Goal: Book appointment/travel/reservation

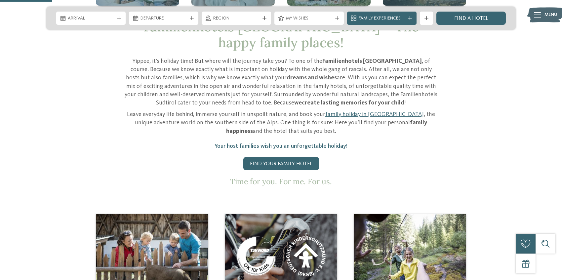
scroll to position [289, 0]
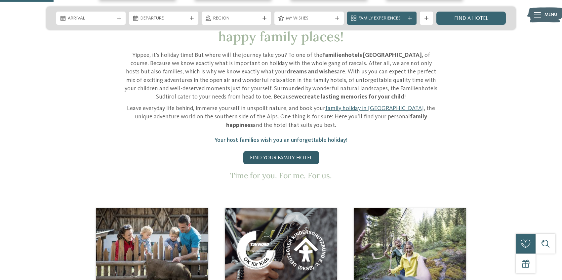
click at [274, 151] on link "Find your family hotel" at bounding box center [281, 157] width 76 height 13
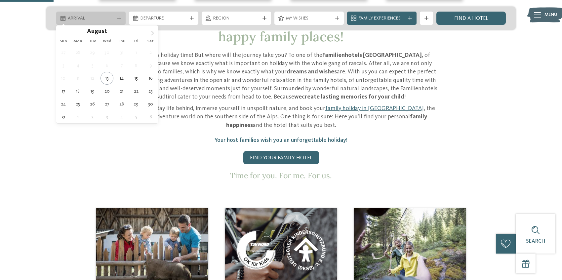
click at [115, 20] on div "Arrival" at bounding box center [91, 18] width 50 height 7
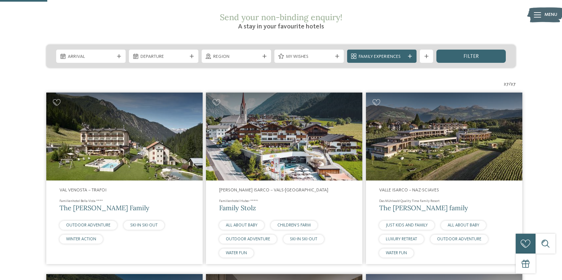
scroll to position [124, 0]
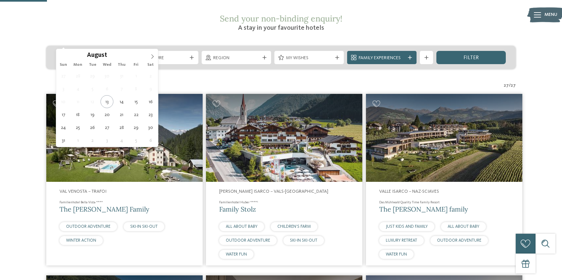
click at [89, 51] on div "Arrival" at bounding box center [90, 57] width 69 height 13
click at [151, 56] on icon at bounding box center [152, 56] width 5 height 5
click at [152, 59] on span at bounding box center [152, 54] width 11 height 11
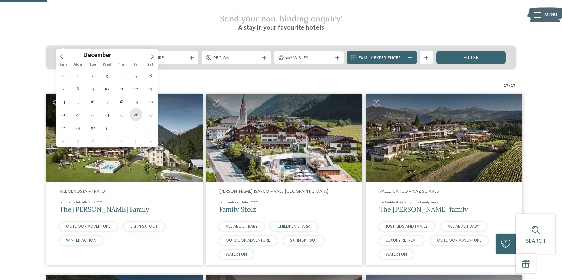
type div "[DATE]"
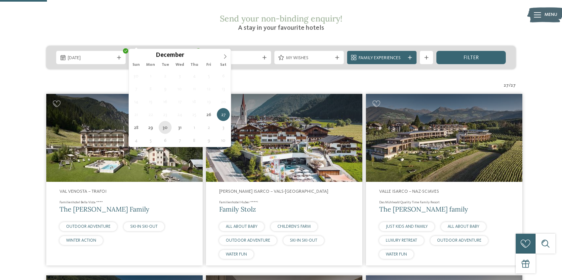
type div "[DATE]"
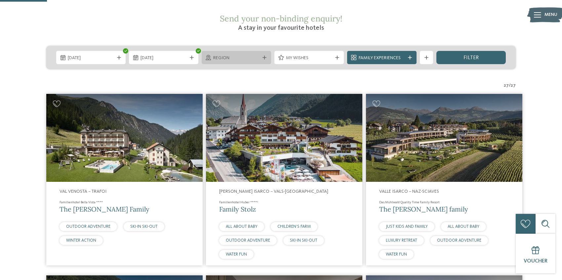
click at [246, 51] on div "Region" at bounding box center [236, 57] width 69 height 13
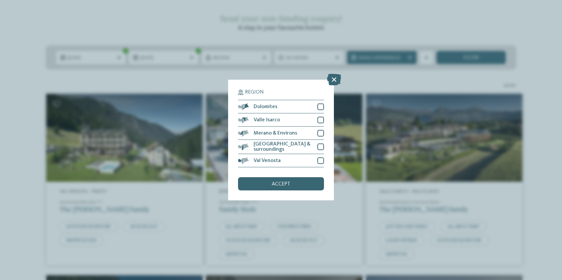
click at [278, 59] on div "Region Dolomites" at bounding box center [281, 140] width 562 height 280
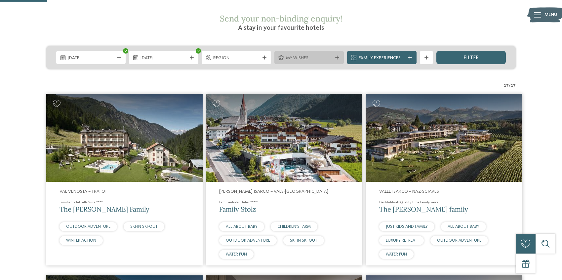
click at [293, 51] on div "My wishes" at bounding box center [308, 57] width 69 height 13
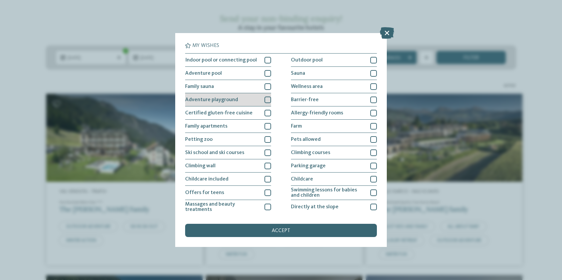
click at [267, 97] on div at bounding box center [267, 99] width 7 height 7
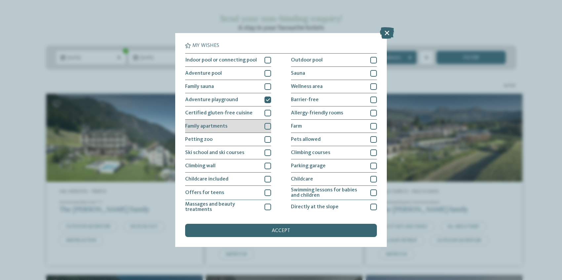
click at [267, 127] on div at bounding box center [267, 126] width 7 height 7
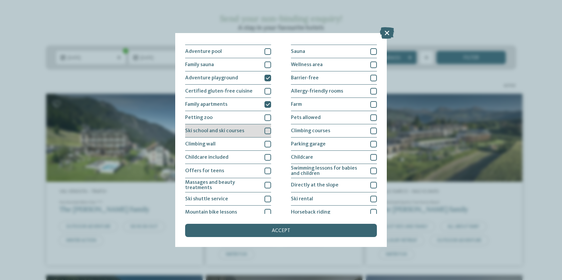
scroll to position [25, 0]
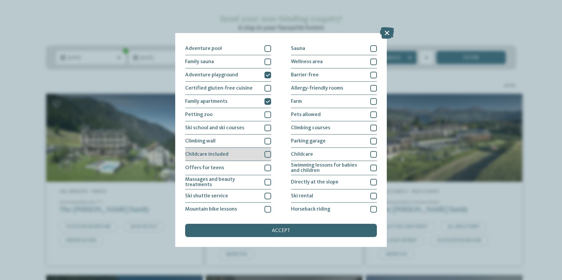
click at [268, 151] on div at bounding box center [267, 154] width 7 height 7
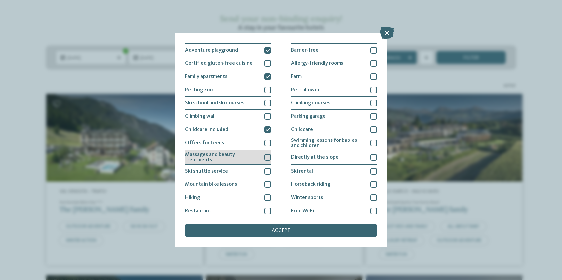
scroll to position [51, 0]
click at [268, 153] on div at bounding box center [267, 156] width 7 height 7
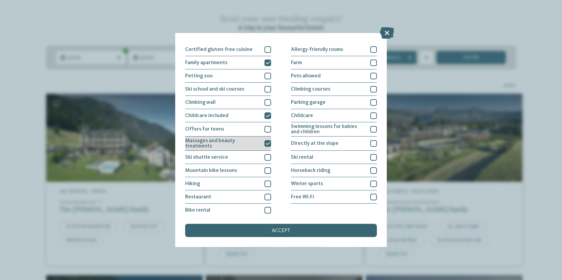
scroll to position [65, 0]
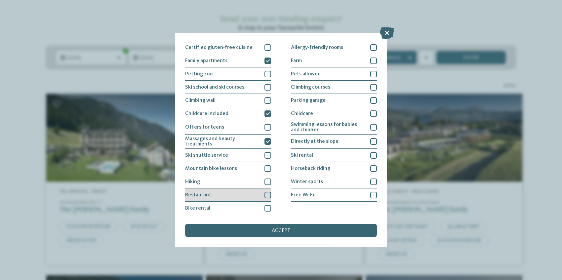
click at [258, 191] on div "Restaurant" at bounding box center [228, 194] width 86 height 13
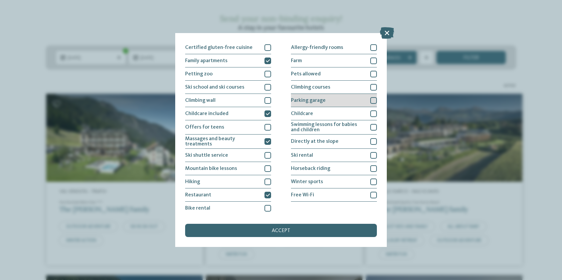
click at [312, 100] on span "Parking garage" at bounding box center [308, 100] width 35 height 5
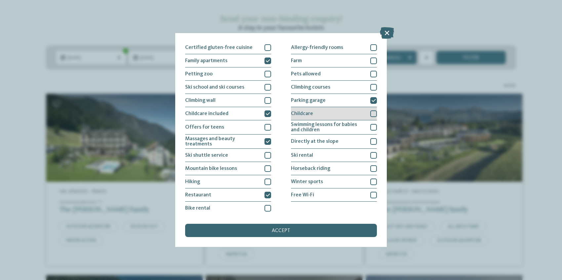
click at [309, 114] on span "Childcare" at bounding box center [302, 113] width 22 height 5
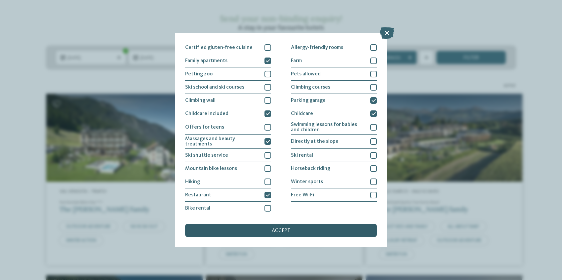
click at [301, 232] on div "accept" at bounding box center [281, 230] width 192 height 13
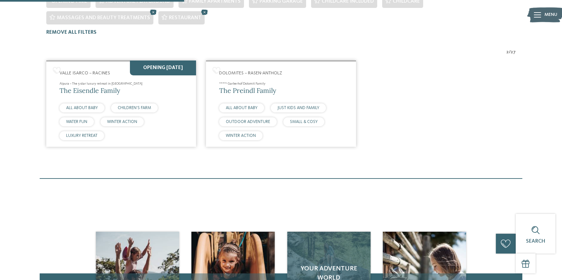
scroll to position [217, 0]
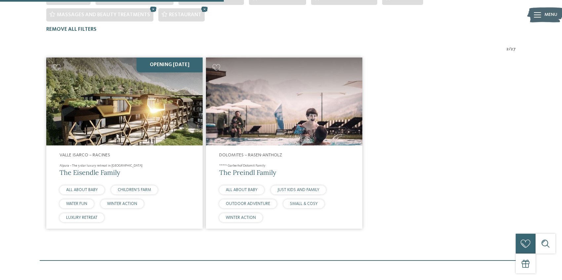
click at [256, 168] on span "The Preindl Family" at bounding box center [247, 172] width 57 height 8
click at [257, 168] on span "The Preindl Family" at bounding box center [247, 172] width 57 height 8
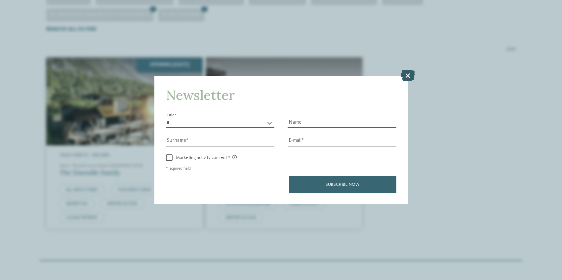
click at [409, 76] on icon at bounding box center [407, 76] width 14 height 12
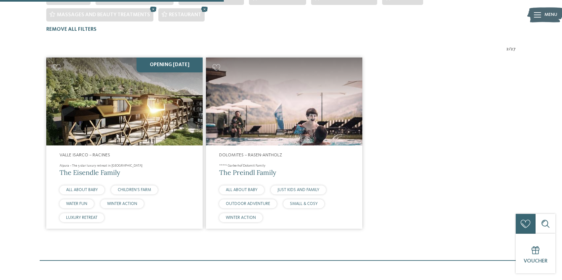
click at [141, 86] on img at bounding box center [124, 101] width 156 height 88
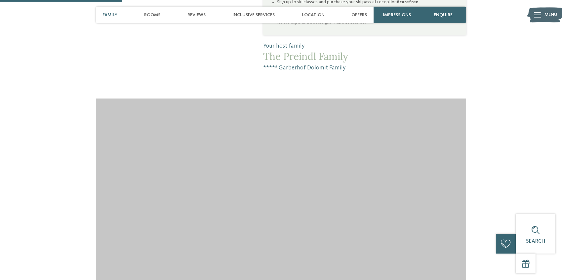
scroll to position [632, 0]
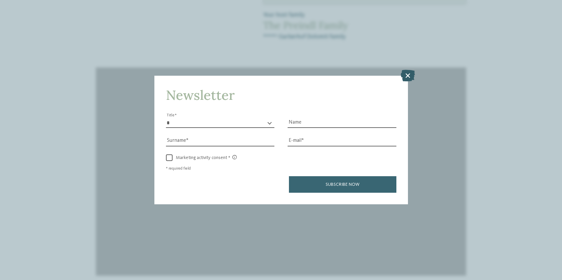
click at [407, 75] on icon at bounding box center [407, 76] width 14 height 12
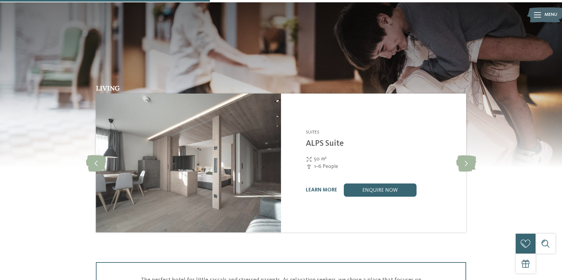
scroll to position [932, 0]
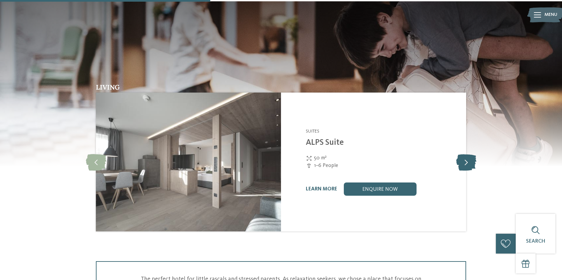
click at [468, 156] on icon at bounding box center [466, 162] width 20 height 17
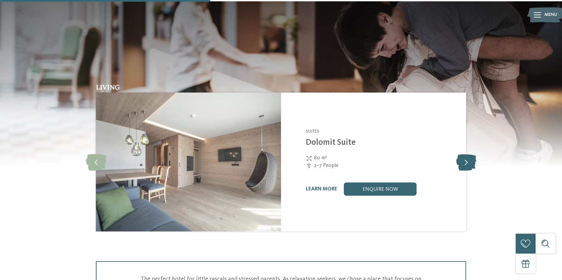
click at [468, 156] on icon at bounding box center [466, 162] width 20 height 17
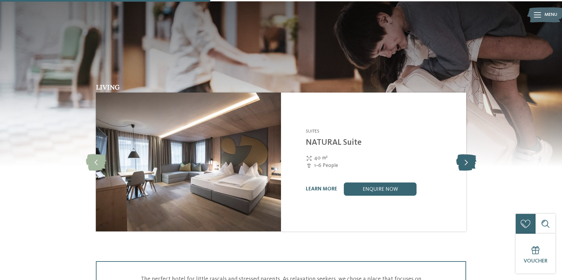
click at [468, 156] on icon at bounding box center [466, 162] width 20 height 17
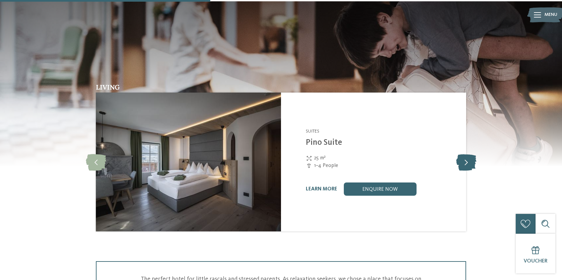
click at [468, 156] on icon at bounding box center [466, 162] width 20 height 17
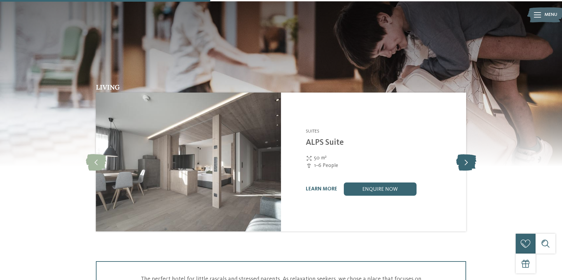
click at [468, 156] on icon at bounding box center [466, 162] width 20 height 17
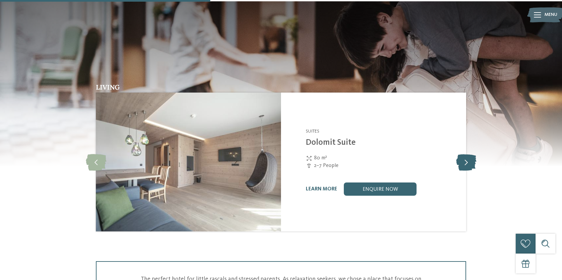
click at [468, 156] on icon at bounding box center [466, 162] width 20 height 17
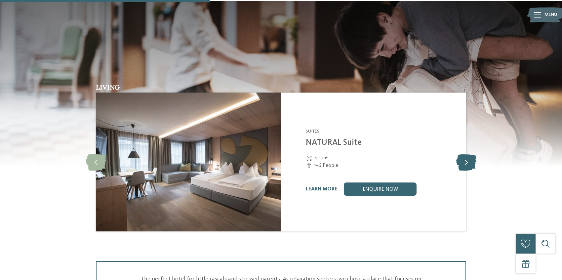
click at [469, 156] on icon at bounding box center [466, 162] width 20 height 17
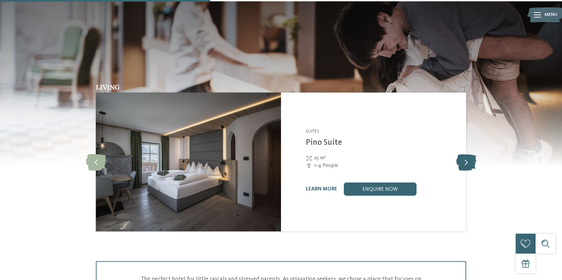
click at [469, 156] on icon at bounding box center [466, 162] width 20 height 17
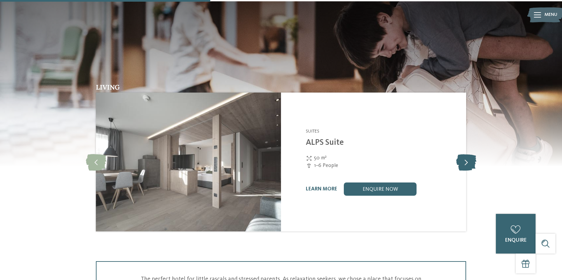
click at [469, 156] on icon at bounding box center [466, 162] width 20 height 17
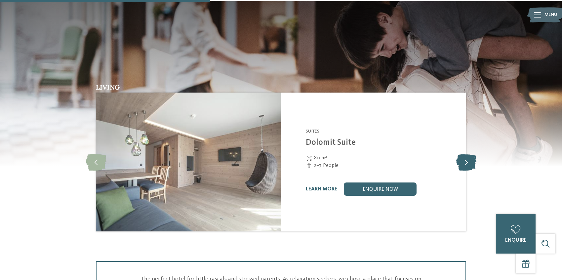
click at [469, 156] on icon at bounding box center [466, 162] width 20 height 17
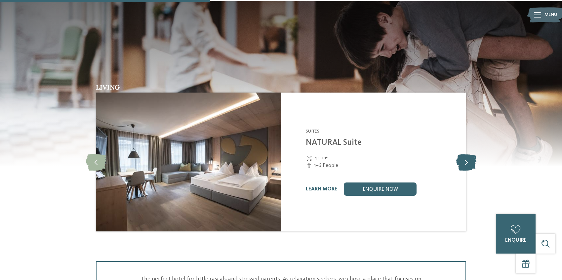
click at [469, 156] on icon at bounding box center [466, 162] width 20 height 17
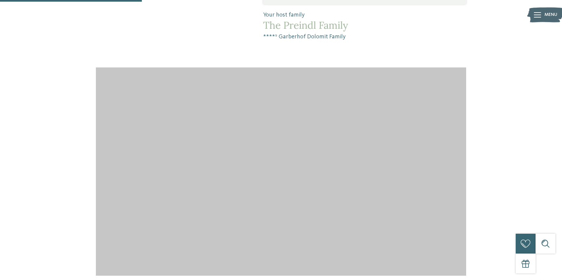
scroll to position [635, 0]
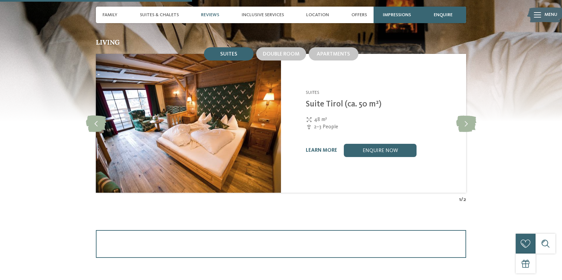
scroll to position [755, 0]
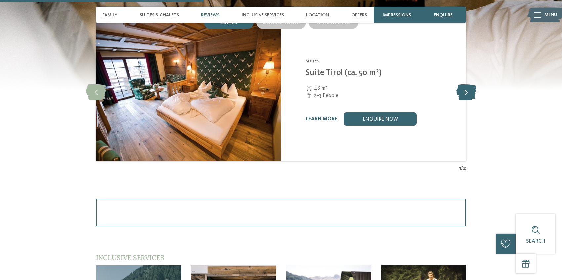
click at [459, 100] on icon at bounding box center [466, 92] width 20 height 17
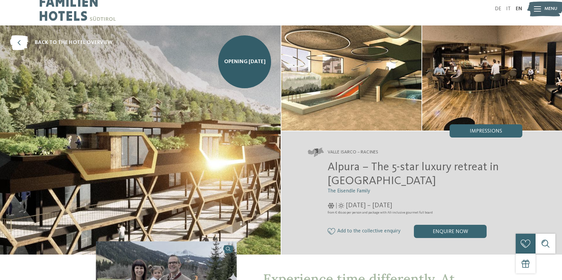
scroll to position [0, 0]
